Goal: Find specific page/section

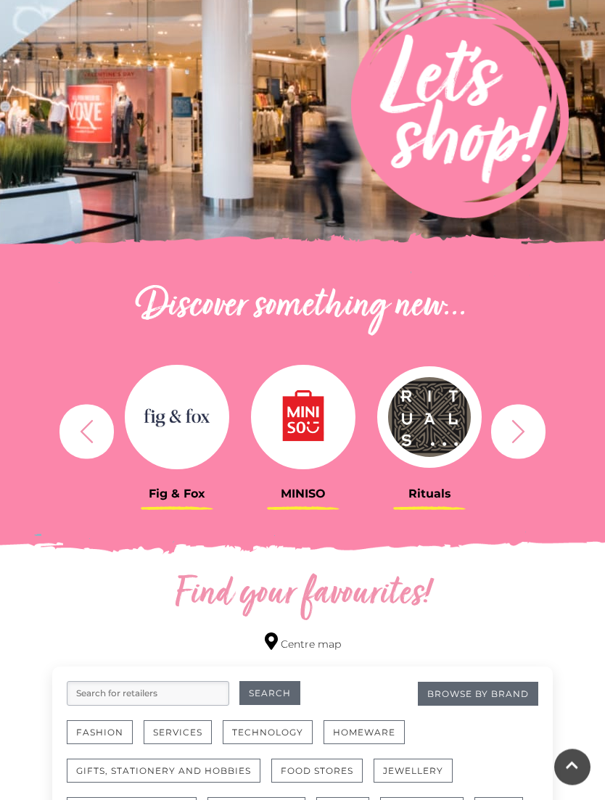
scroll to position [253, 0]
click at [342, 440] on img at bounding box center [303, 417] width 104 height 104
click at [317, 395] on img at bounding box center [303, 417] width 104 height 104
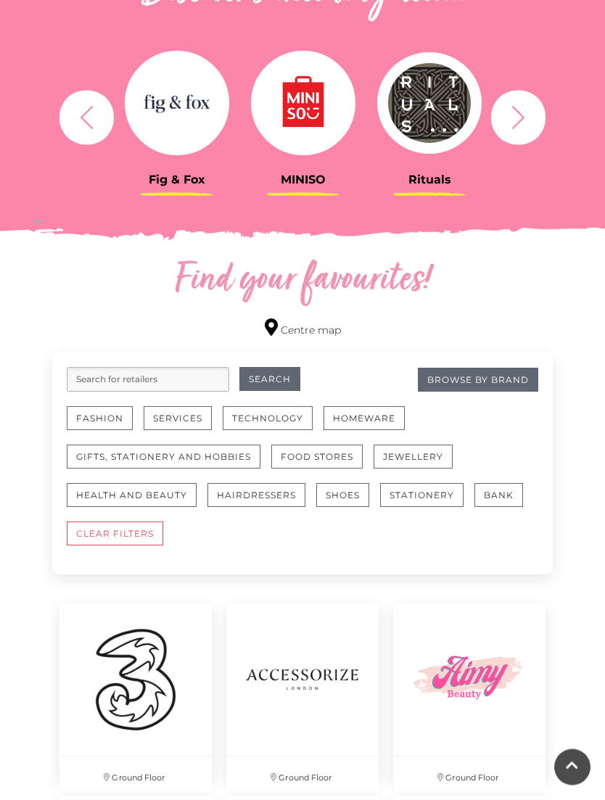
scroll to position [566, 0]
click at [175, 144] on img at bounding box center [177, 104] width 104 height 104
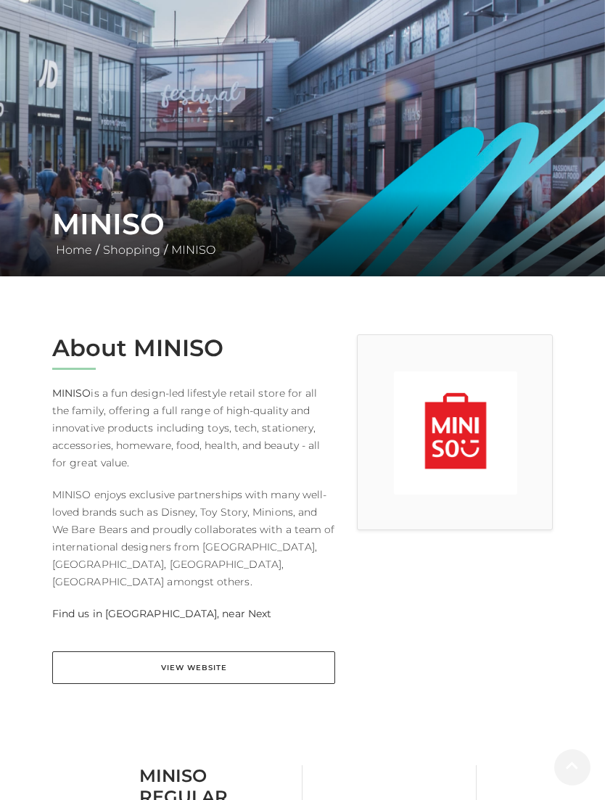
scroll to position [263, 0]
